Goal: Understand process/instructions: Learn how to perform a task or action

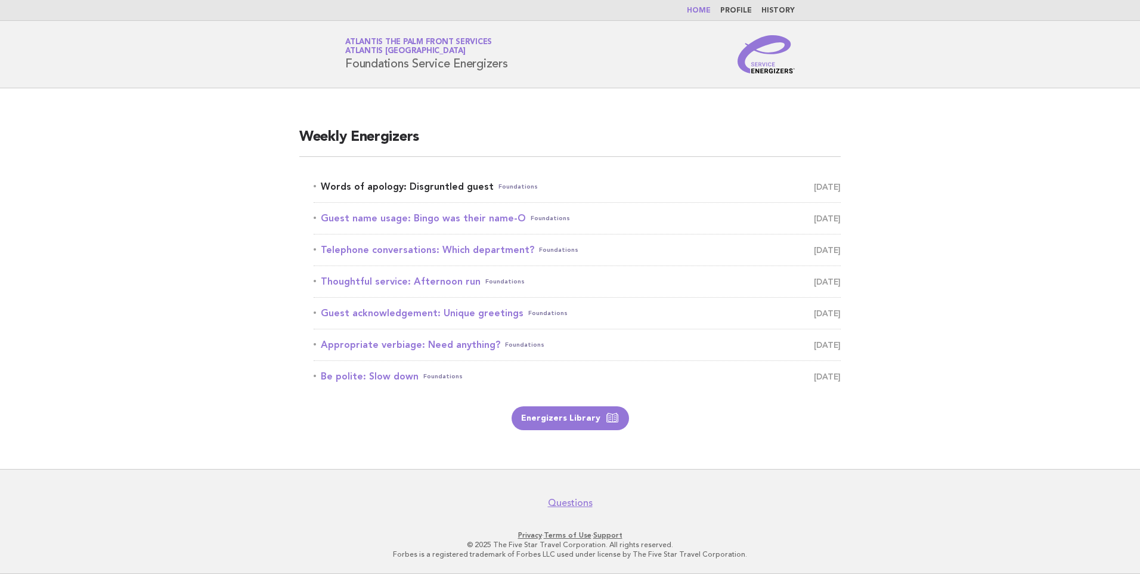
click at [402, 181] on link "Words of apology: Disgruntled guest Foundations [DATE]" at bounding box center [577, 186] width 527 height 17
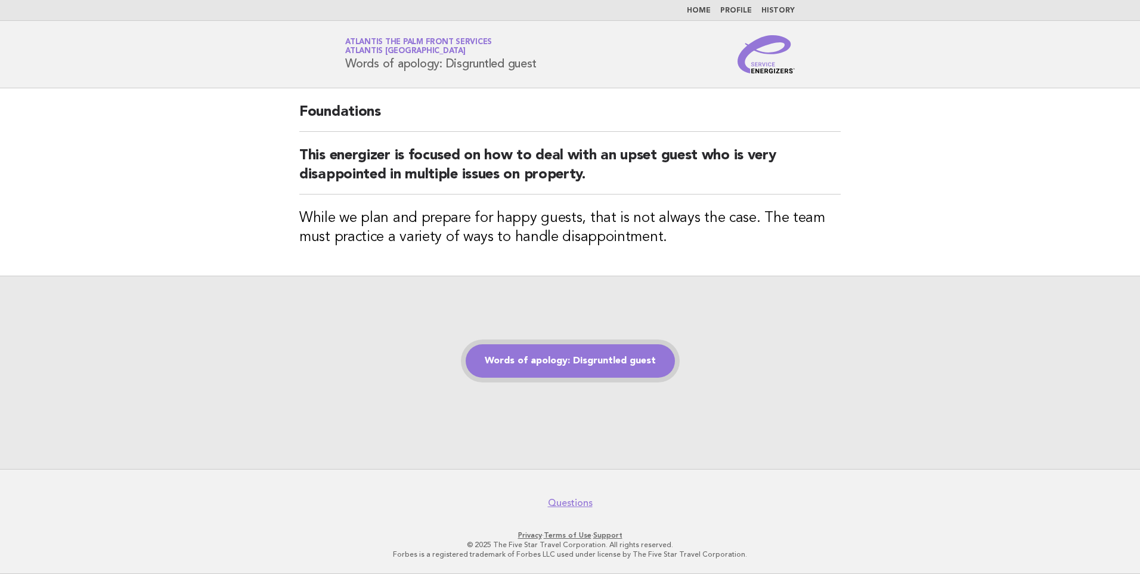
click at [555, 351] on link "Words of apology: Disgruntled guest" at bounding box center [570, 360] width 209 height 33
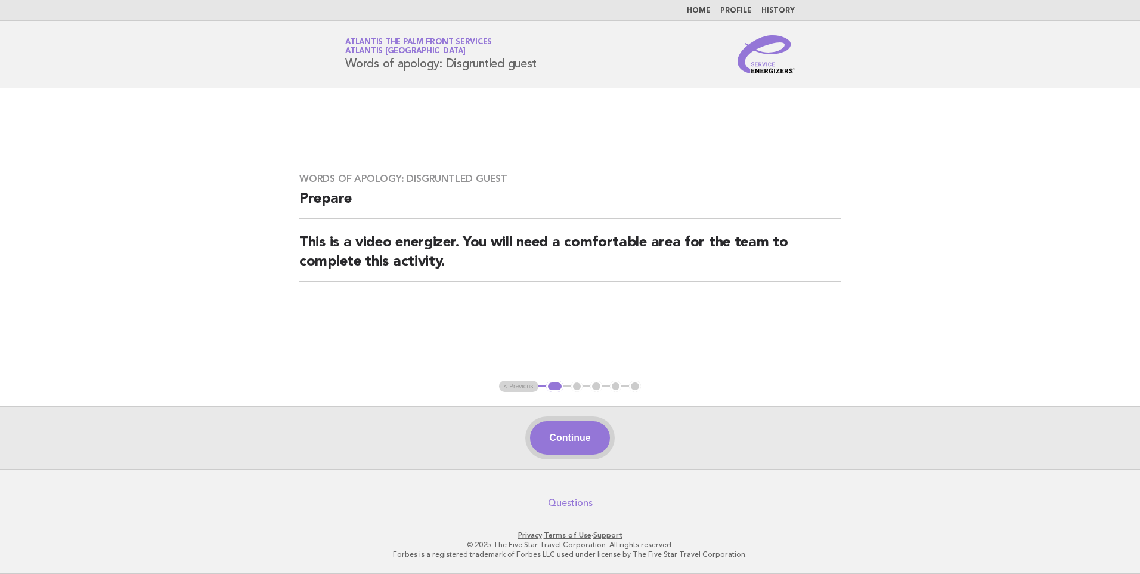
click at [570, 426] on button "Continue" at bounding box center [569, 437] width 79 height 33
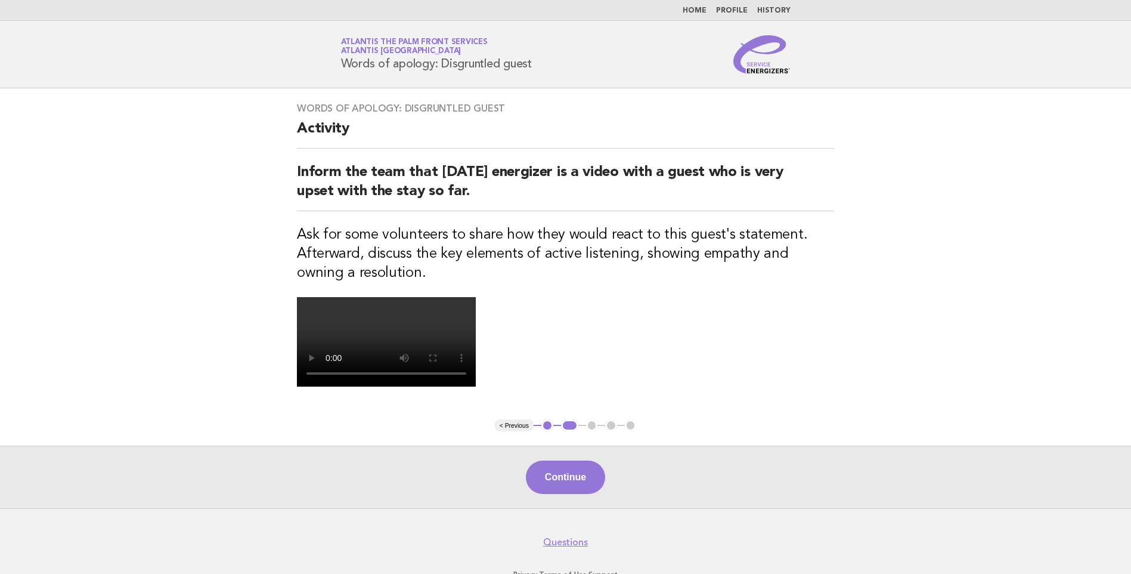
click at [476, 386] on video at bounding box center [386, 341] width 179 height 89
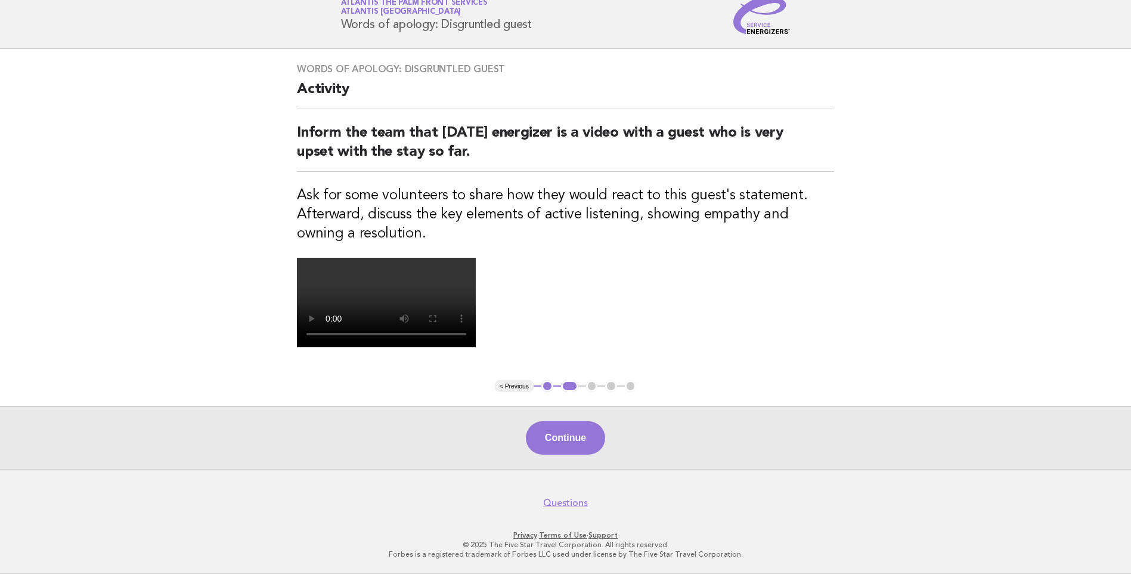
scroll to position [239, 0]
click at [559, 447] on button "Continue" at bounding box center [565, 437] width 79 height 33
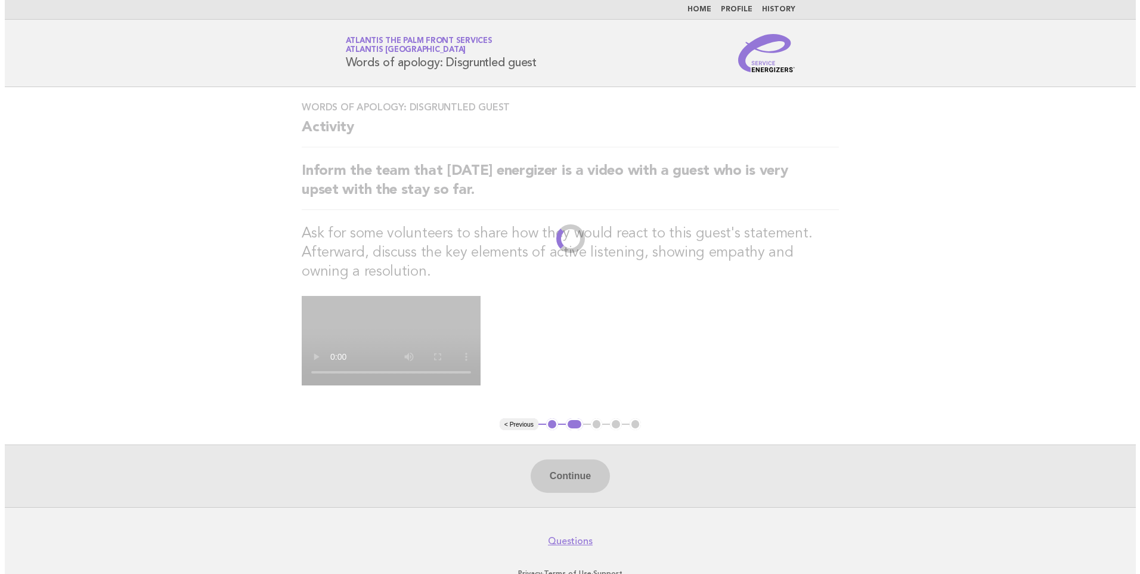
scroll to position [0, 0]
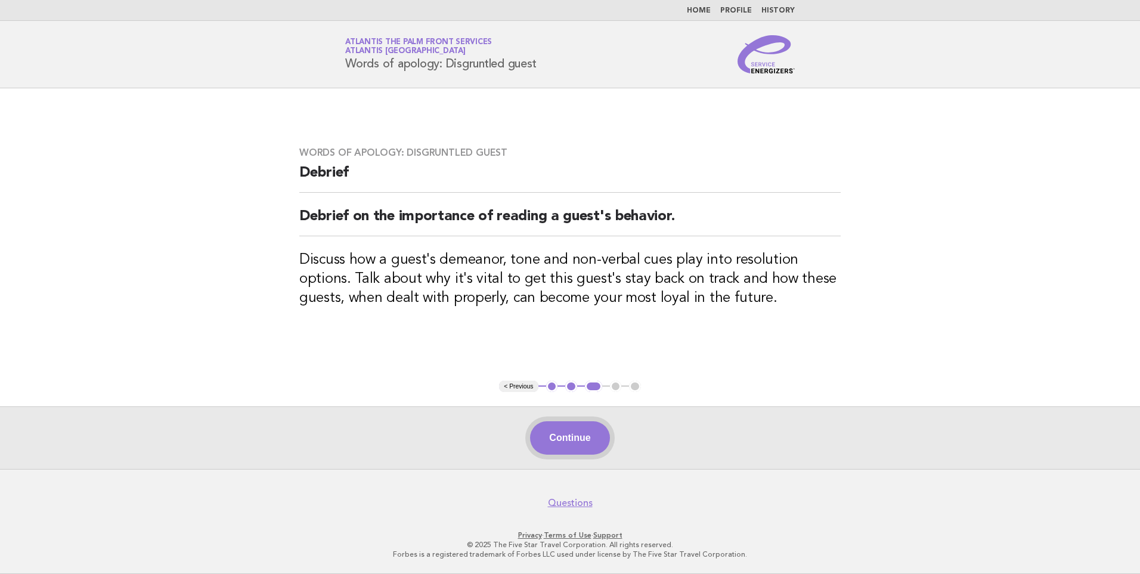
drag, startPoint x: 580, startPoint y: 460, endPoint x: 580, endPoint y: 451, distance: 9.5
click at [580, 460] on div "Continue" at bounding box center [570, 437] width 1140 height 63
click at [577, 445] on button "Continue" at bounding box center [569, 437] width 79 height 33
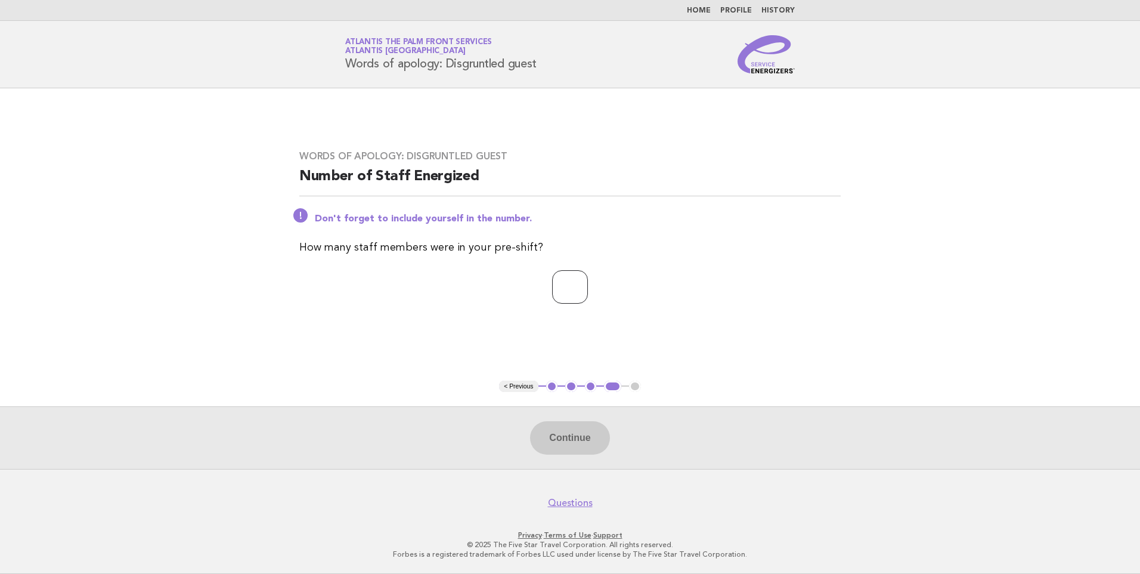
click at [552, 301] on input "number" at bounding box center [570, 286] width 36 height 33
type input "*"
click at [554, 429] on button "Continue" at bounding box center [569, 437] width 79 height 33
